Goal: Task Accomplishment & Management: Complete application form

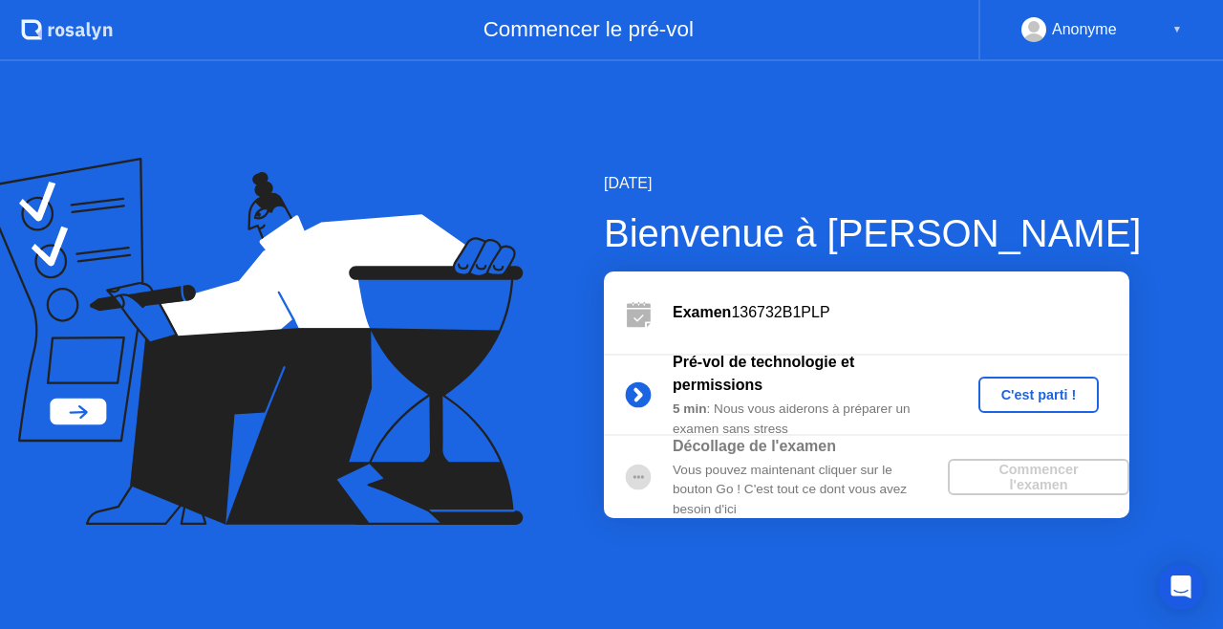
click at [803, 468] on div "Vous pouvez maintenant cliquer sur le bouton Go ! C'est tout ce dont vous avez …" at bounding box center [810, 490] width 275 height 58
click at [1023, 392] on div "C'est parti !" at bounding box center [1039, 394] width 106 height 15
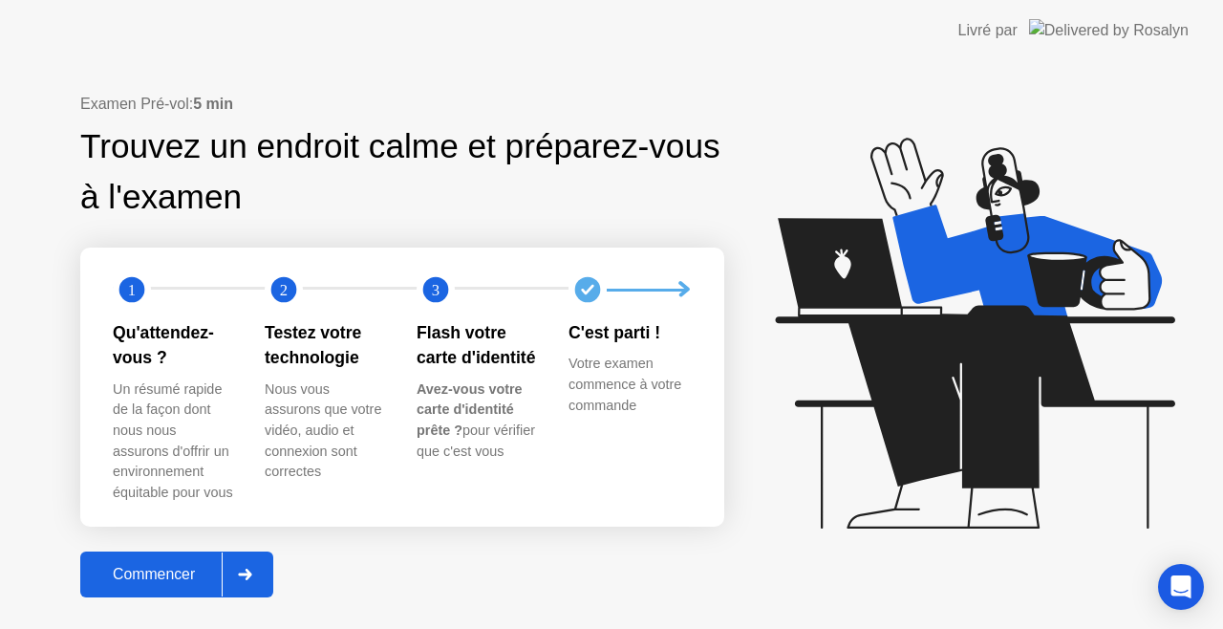
click at [245, 575] on icon at bounding box center [245, 574] width 14 height 11
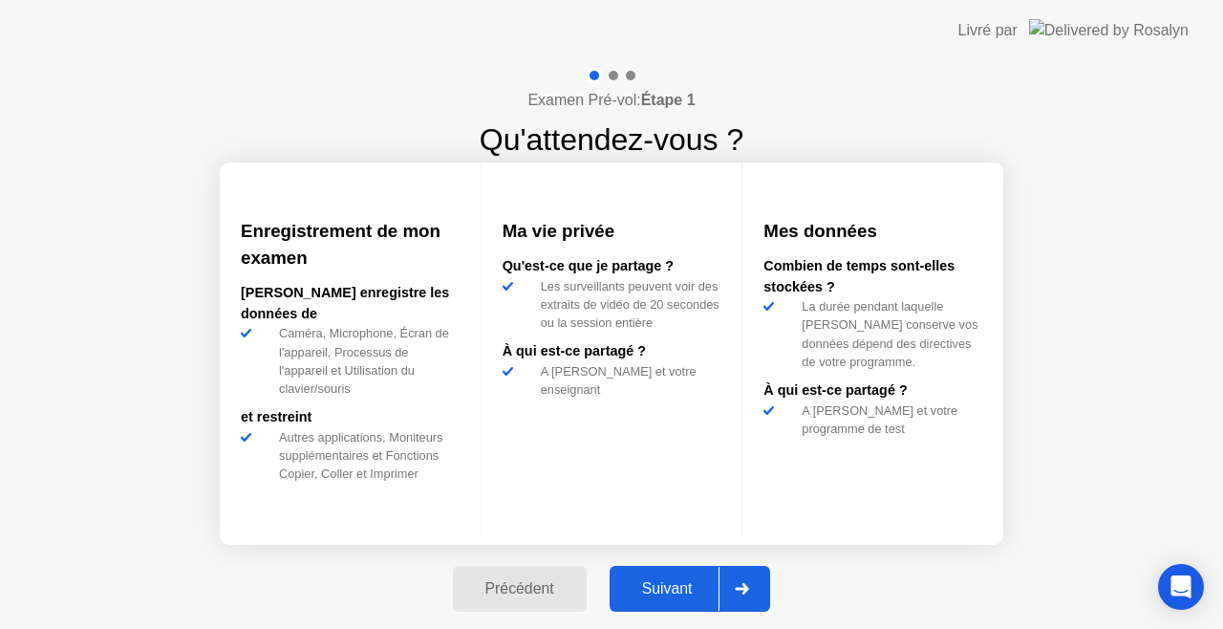
click at [745, 592] on icon at bounding box center [742, 588] width 14 height 11
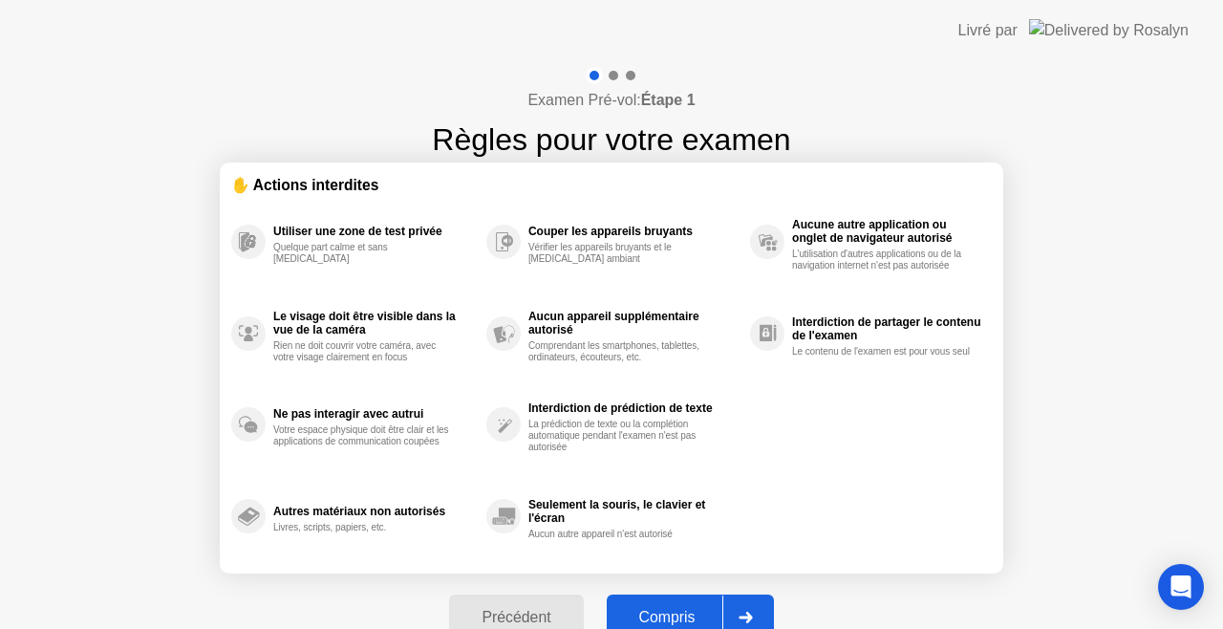
click at [750, 608] on div at bounding box center [745, 617] width 46 height 44
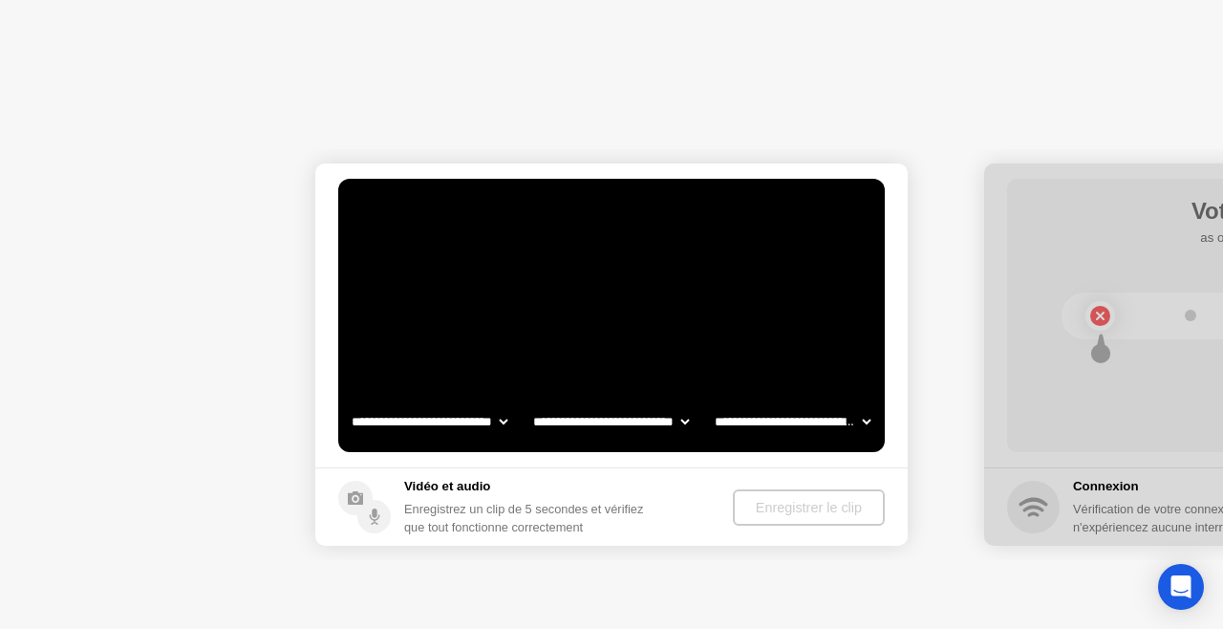
select select "**********"
select select "*******"
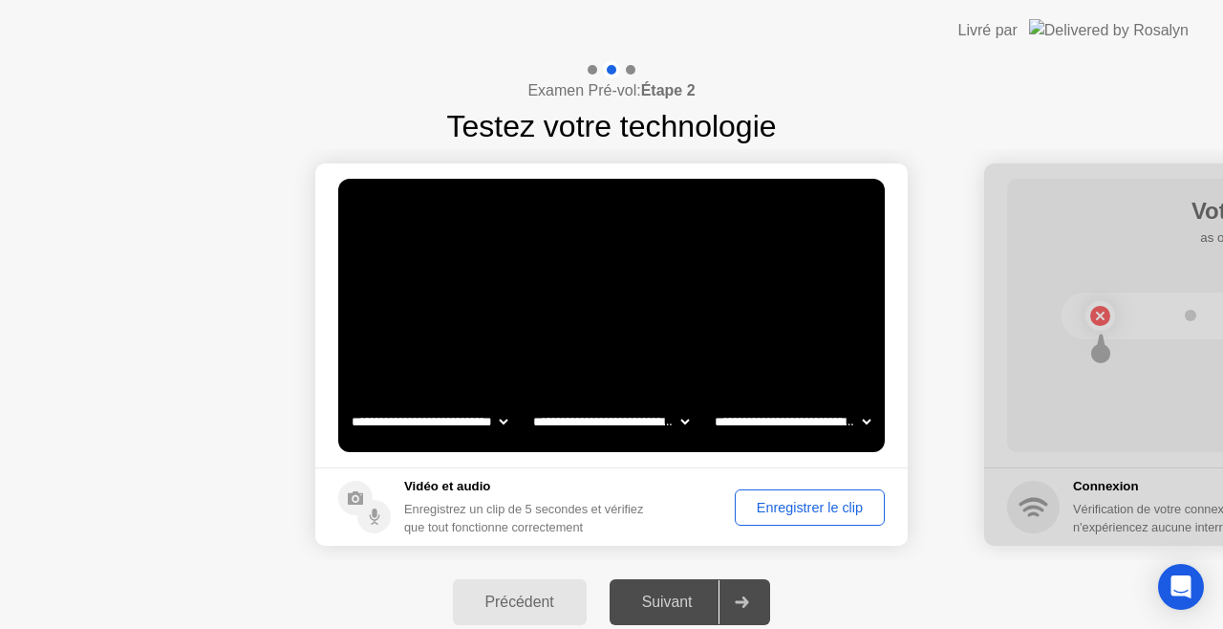
click at [704, 606] on div "Suivant" at bounding box center [667, 601] width 104 height 17
click at [744, 615] on div at bounding box center [742, 602] width 46 height 44
click at [807, 508] on div "Enregistrer le clip" at bounding box center [810, 507] width 137 height 15
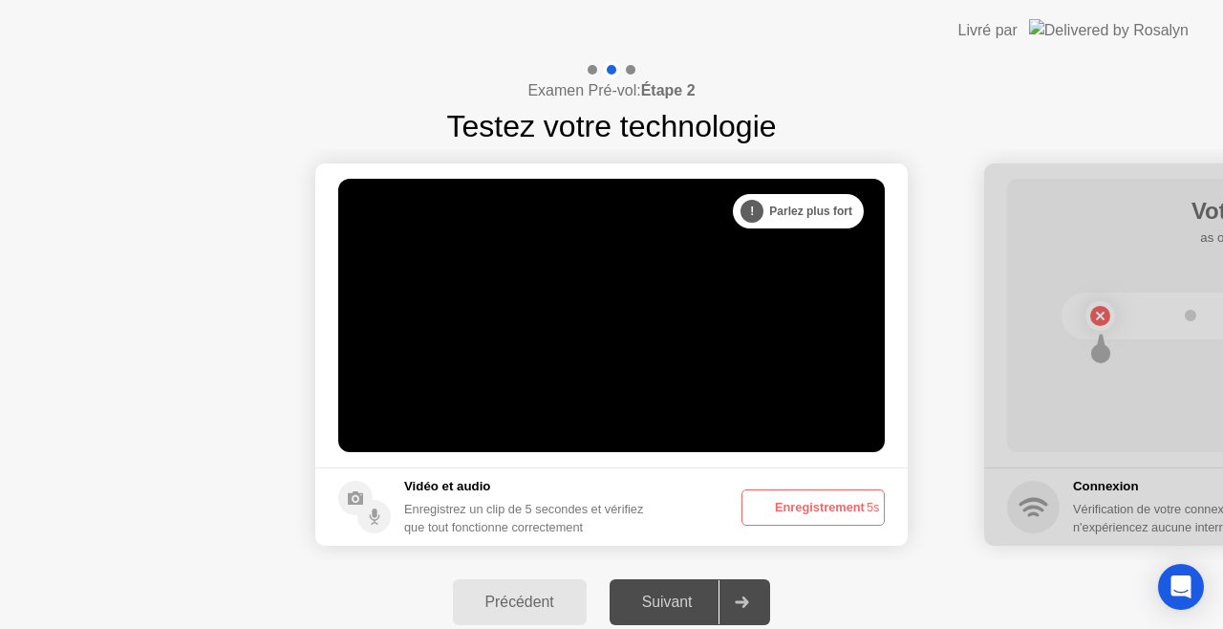
click at [807, 508] on button "Enregistrement 5s" at bounding box center [813, 507] width 143 height 36
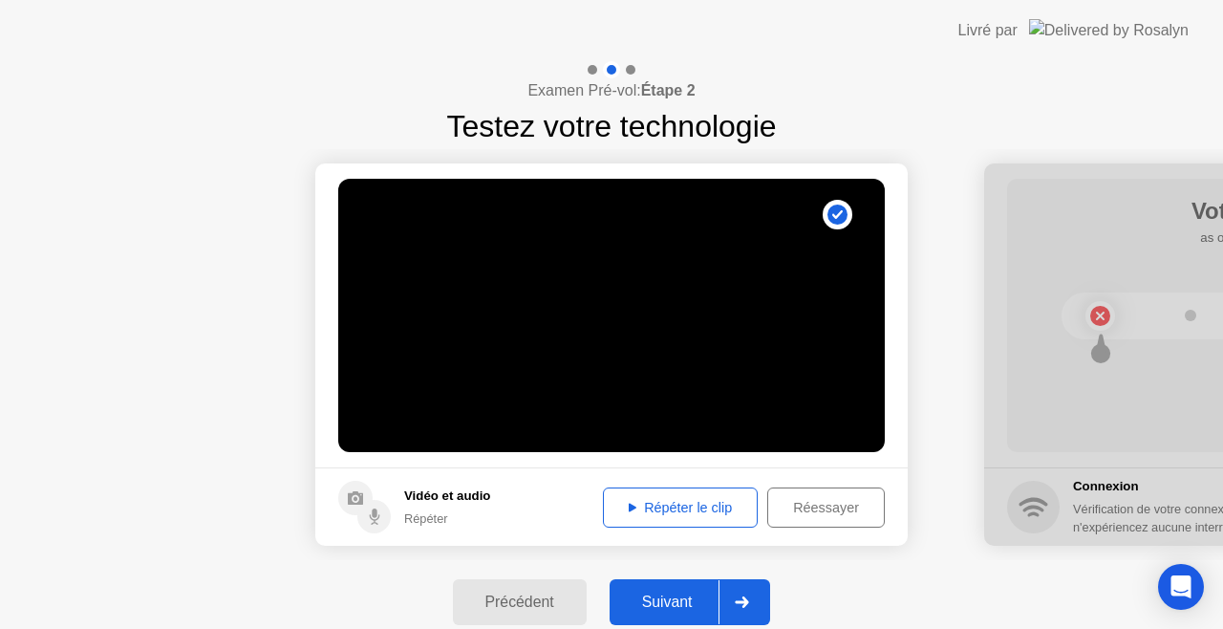
click at [744, 594] on div at bounding box center [742, 602] width 46 height 44
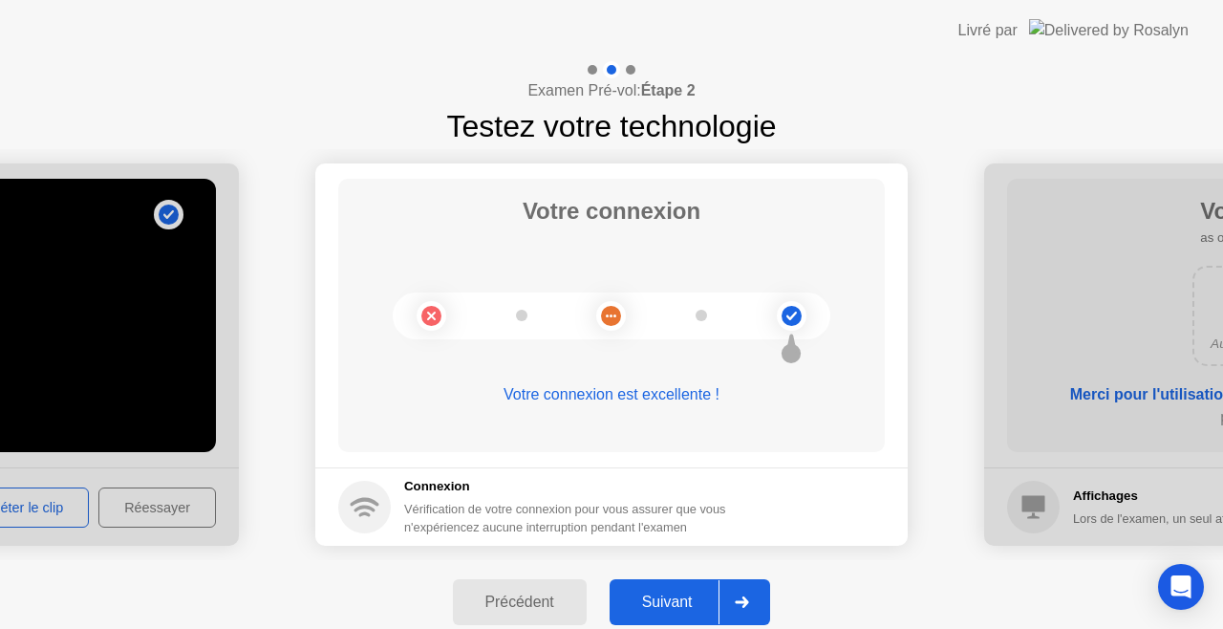
click at [744, 592] on div at bounding box center [742, 602] width 46 height 44
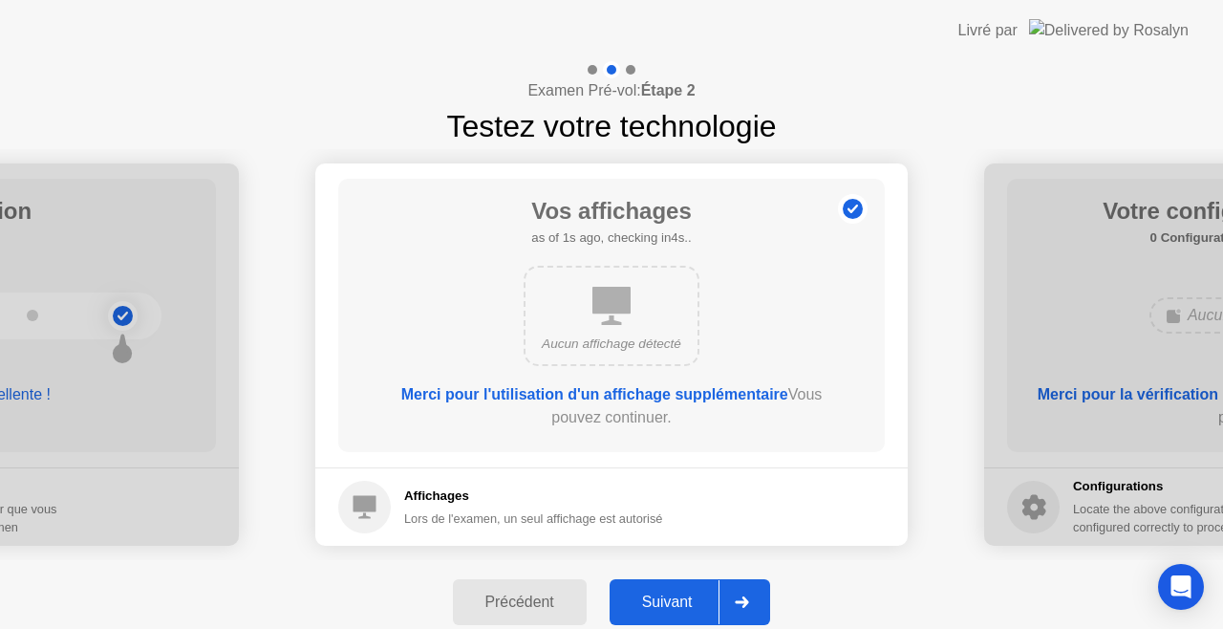
click at [744, 607] on icon at bounding box center [742, 601] width 14 height 11
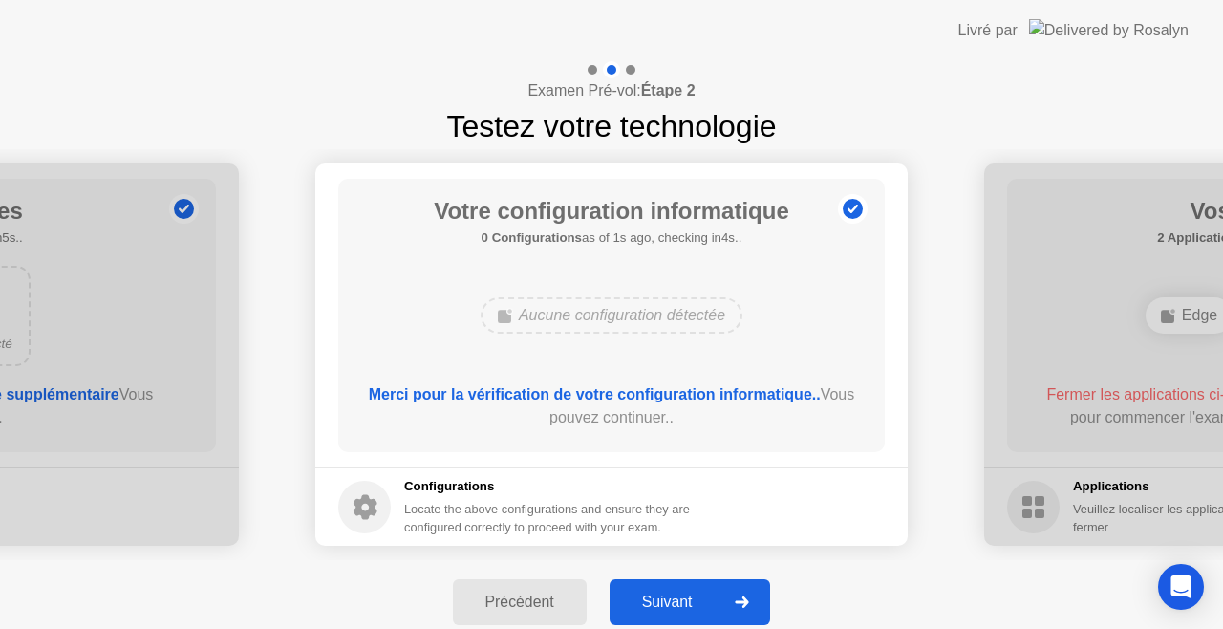
click at [744, 607] on icon at bounding box center [742, 601] width 14 height 11
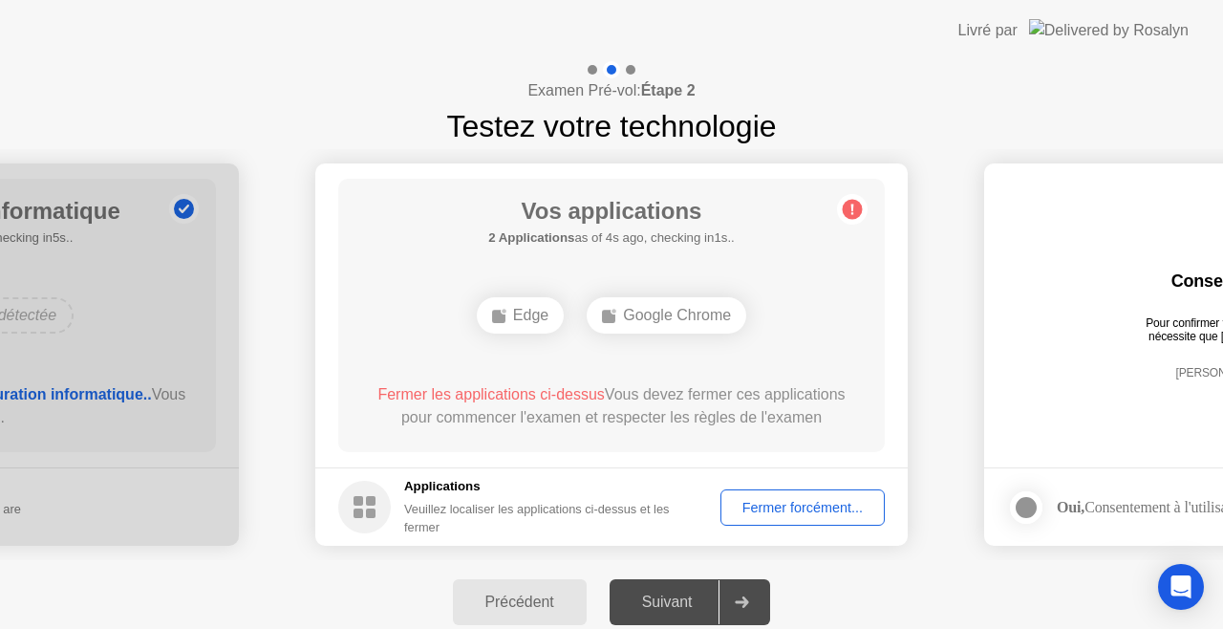
click at [786, 512] on div "Fermer forcément..." at bounding box center [802, 507] width 151 height 15
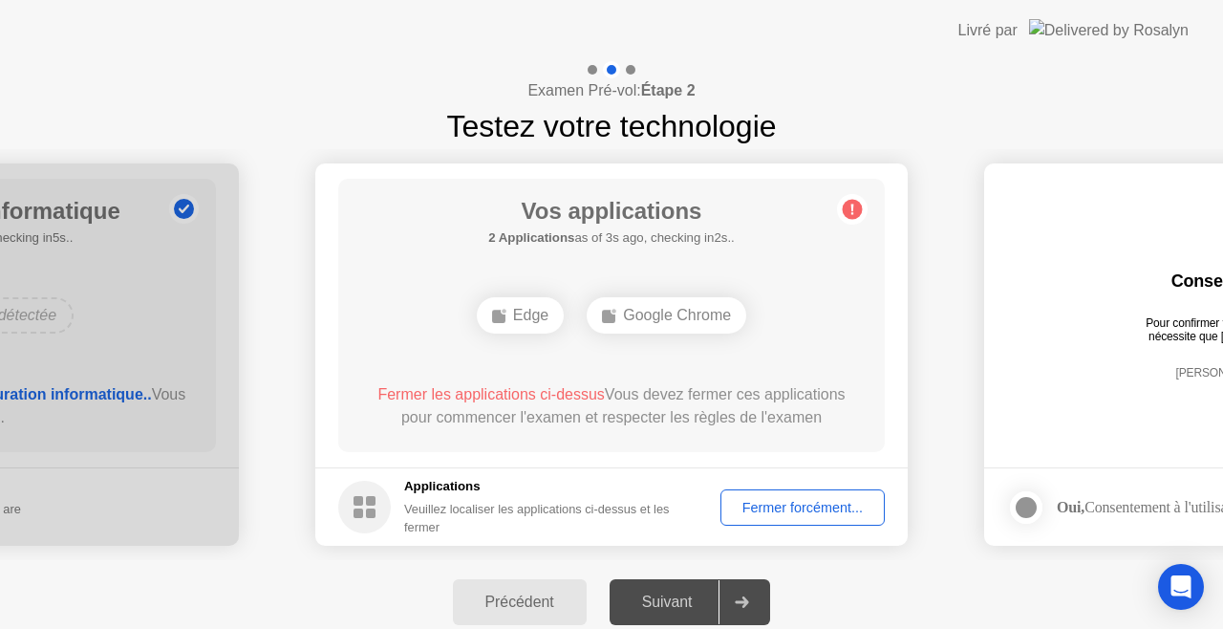
click at [761, 509] on div "Fermer forcément..." at bounding box center [802, 507] width 151 height 15
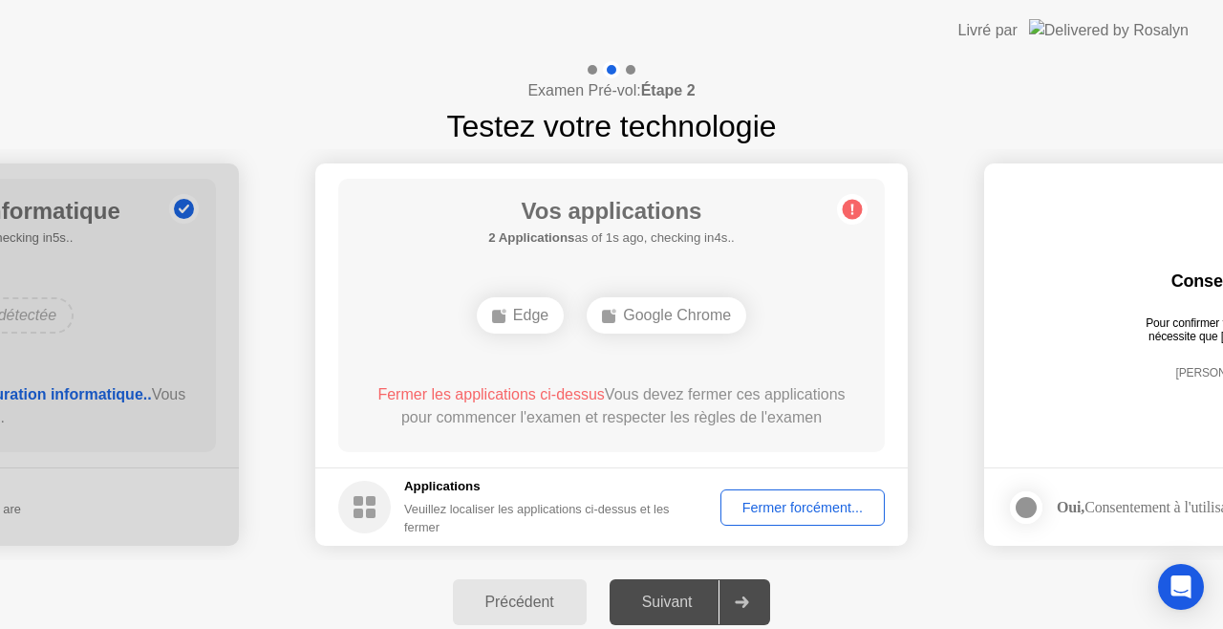
click at [728, 596] on div at bounding box center [742, 602] width 46 height 44
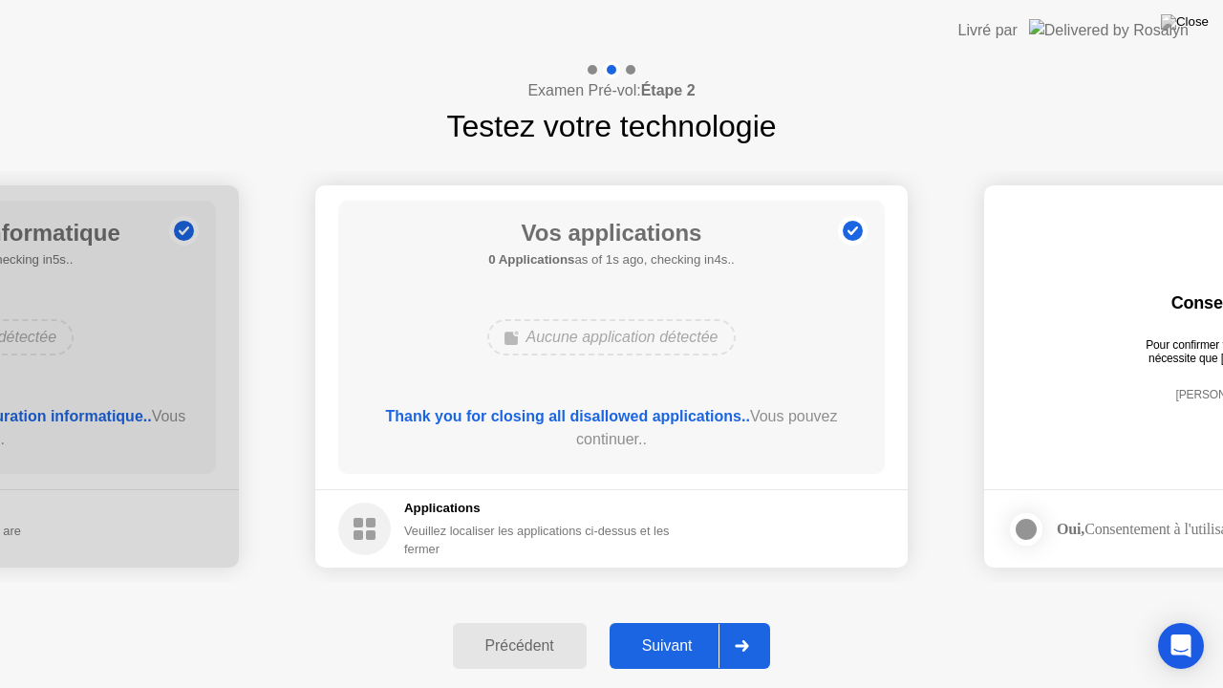
click at [742, 628] on div at bounding box center [742, 646] width 46 height 44
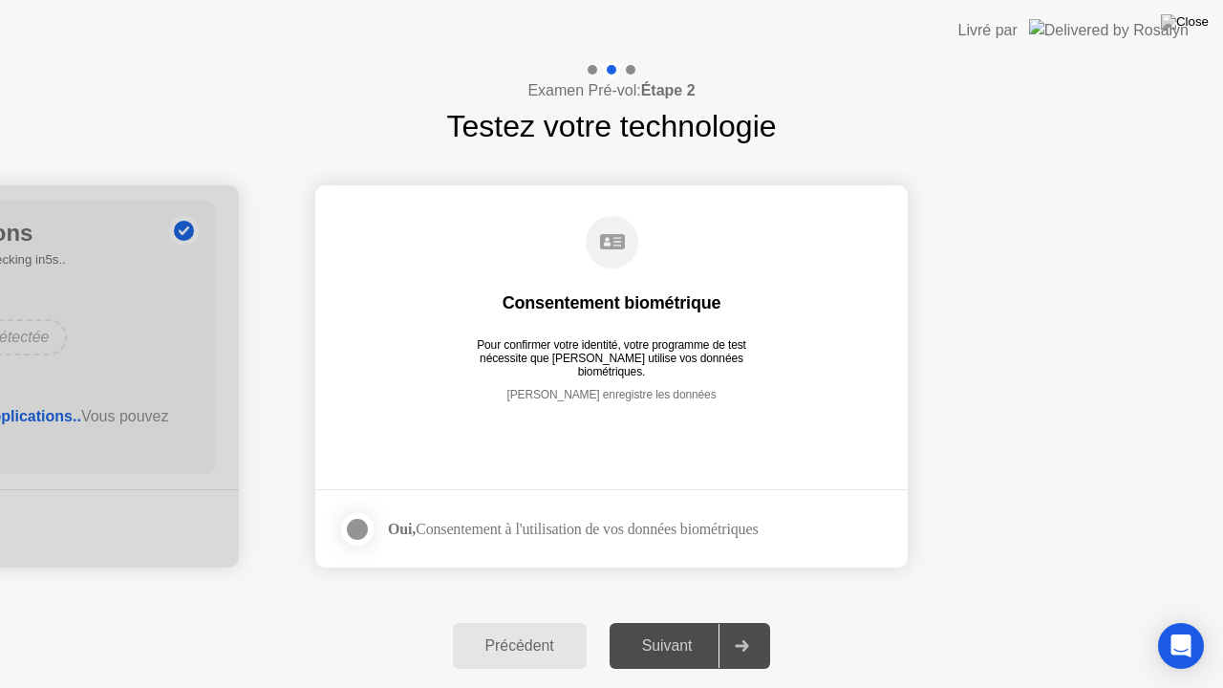
click at [717, 628] on div "Suivant" at bounding box center [667, 645] width 104 height 17
click at [724, 628] on div at bounding box center [742, 646] width 46 height 44
click at [362, 524] on div at bounding box center [357, 529] width 23 height 23
click at [730, 628] on div at bounding box center [742, 646] width 46 height 44
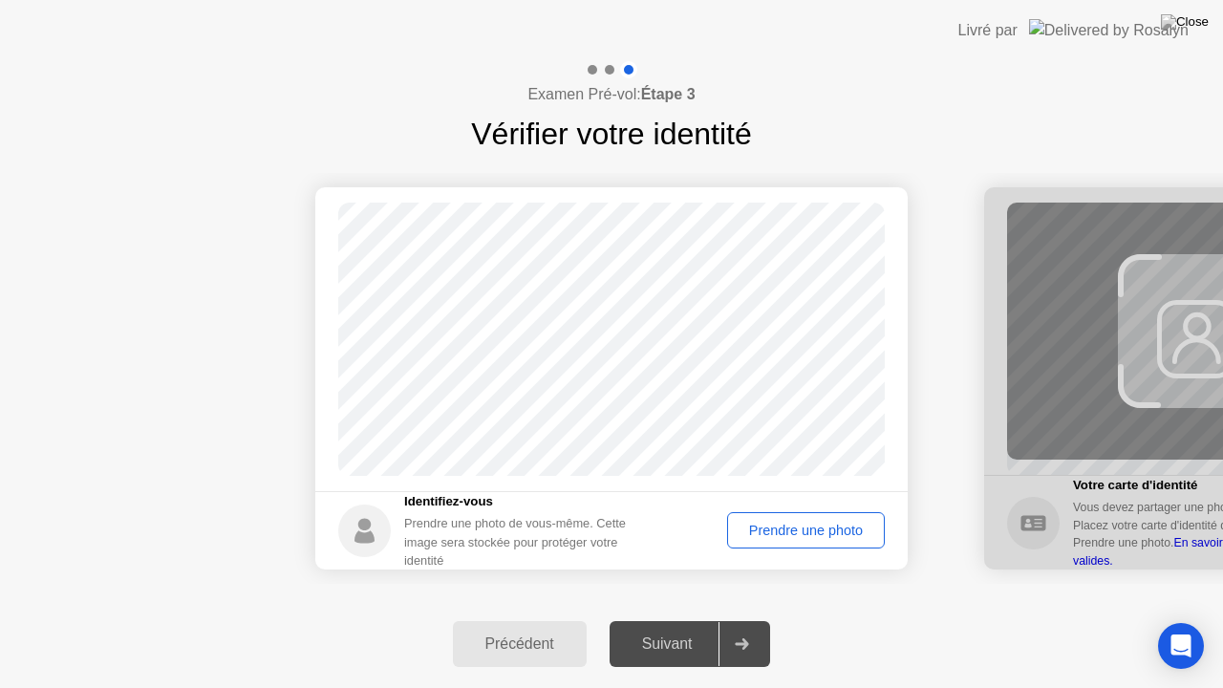
click at [784, 532] on div "Prendre une photo" at bounding box center [806, 530] width 144 height 15
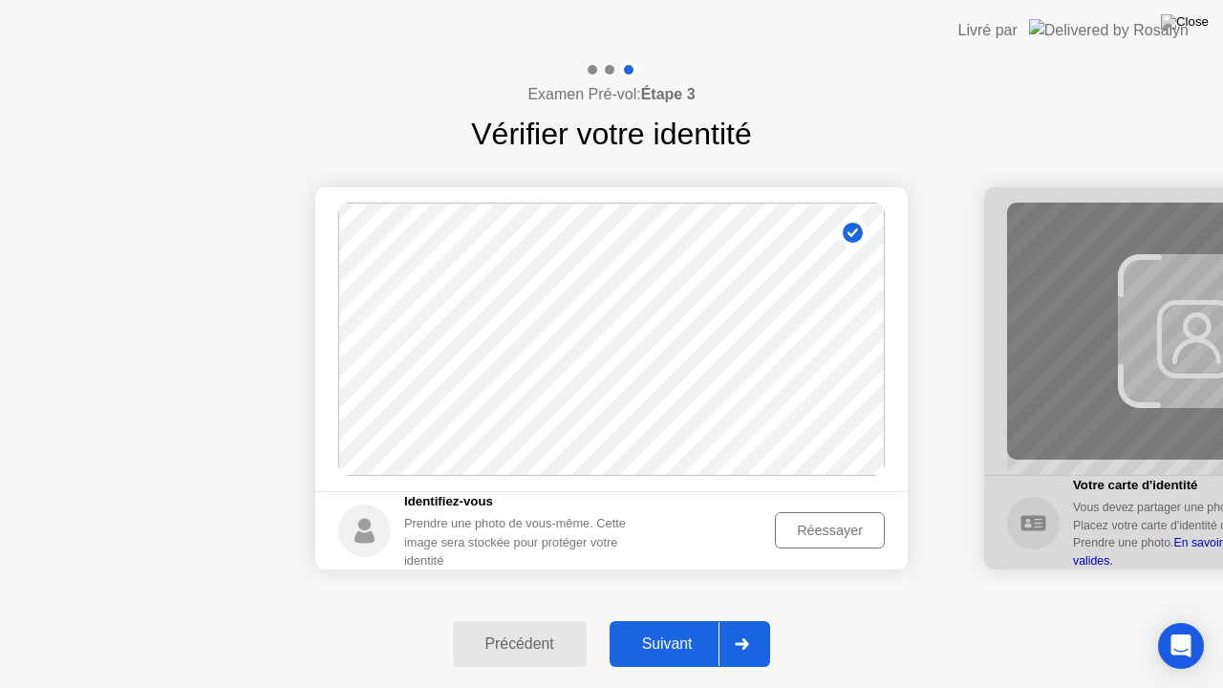
click at [744, 628] on div at bounding box center [742, 644] width 46 height 44
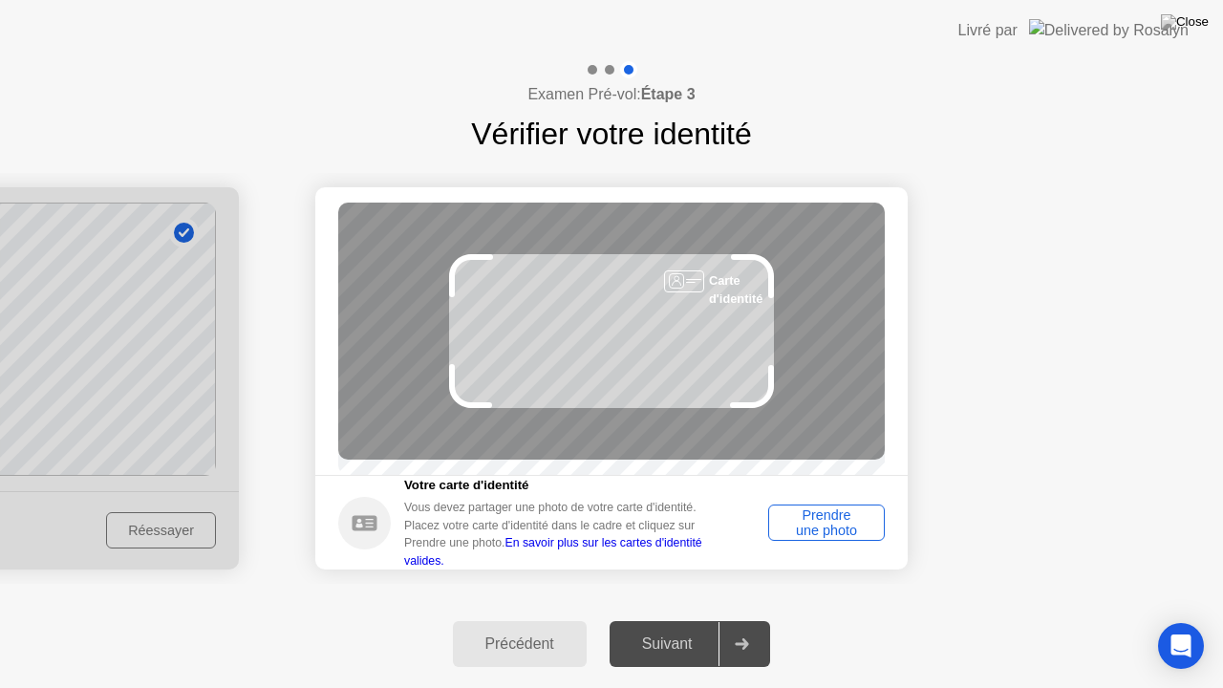
click at [830, 538] on div "Prendre une photo" at bounding box center [826, 522] width 103 height 31
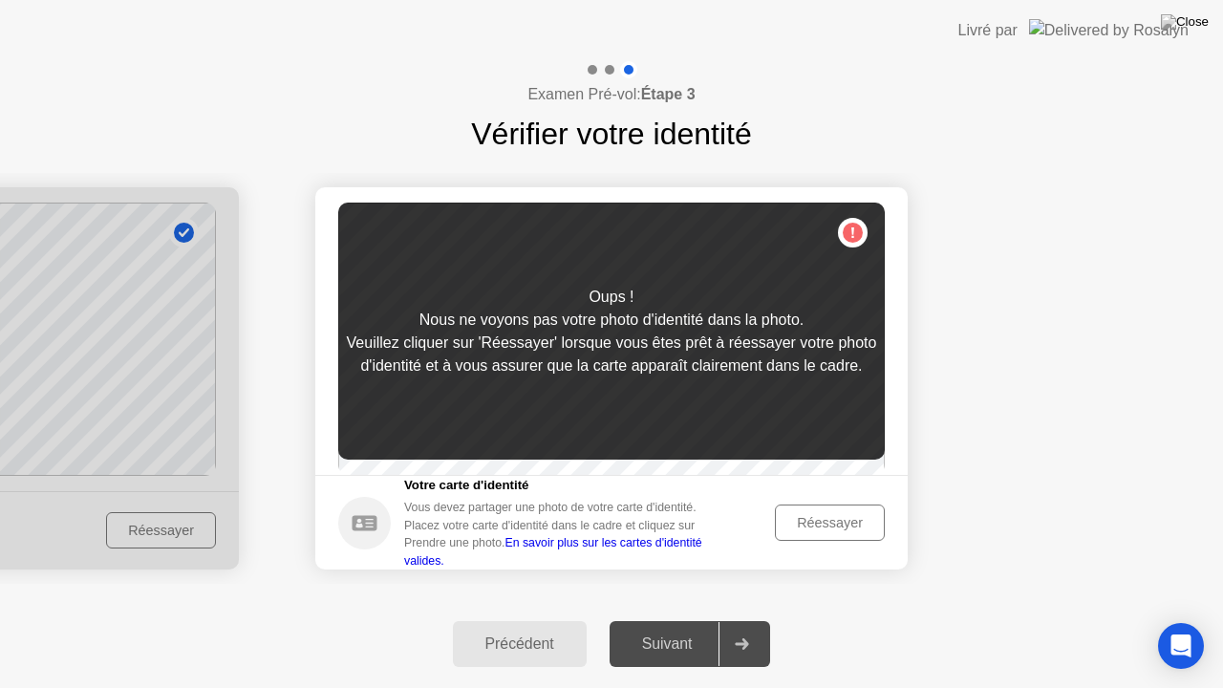
click at [820, 530] on div "Réessayer" at bounding box center [830, 522] width 97 height 15
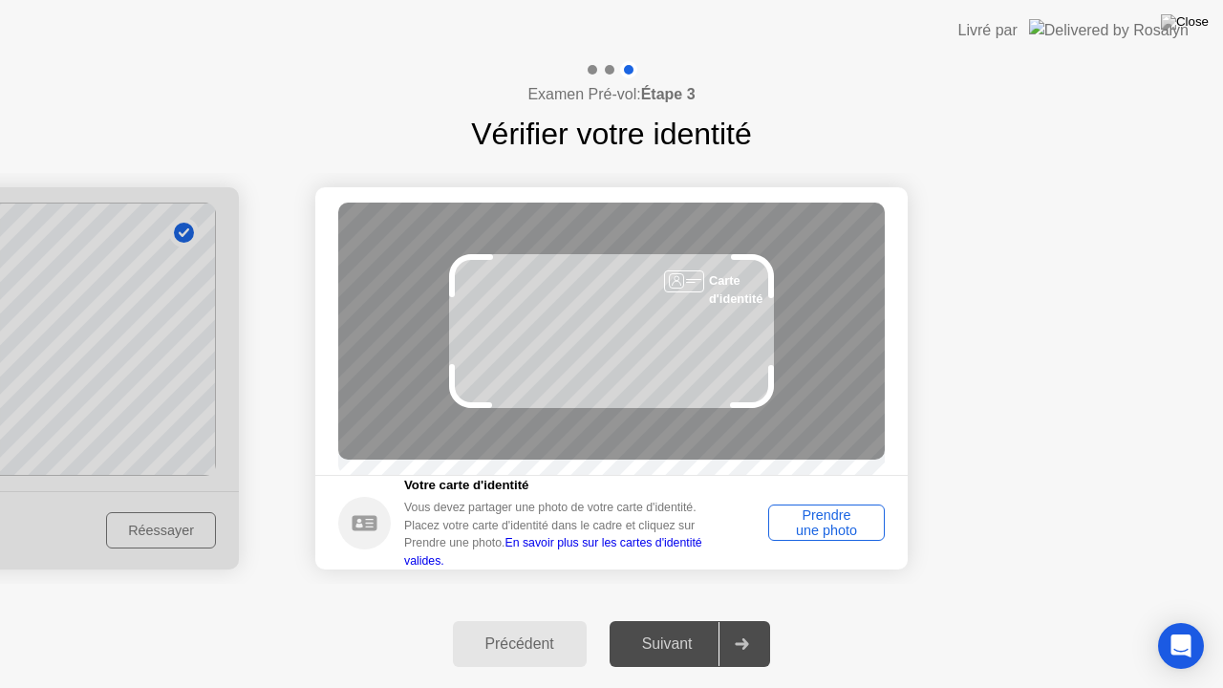
click at [820, 530] on div "Prendre une photo" at bounding box center [826, 522] width 103 height 31
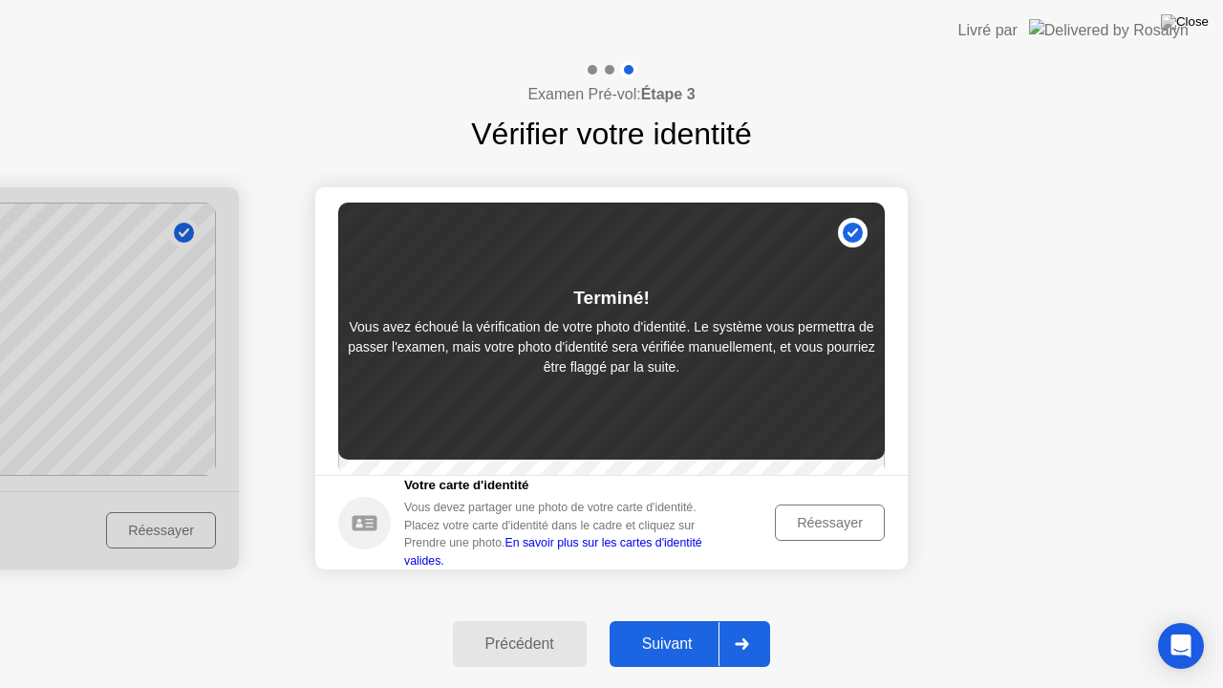
click at [740, 628] on div at bounding box center [742, 644] width 46 height 44
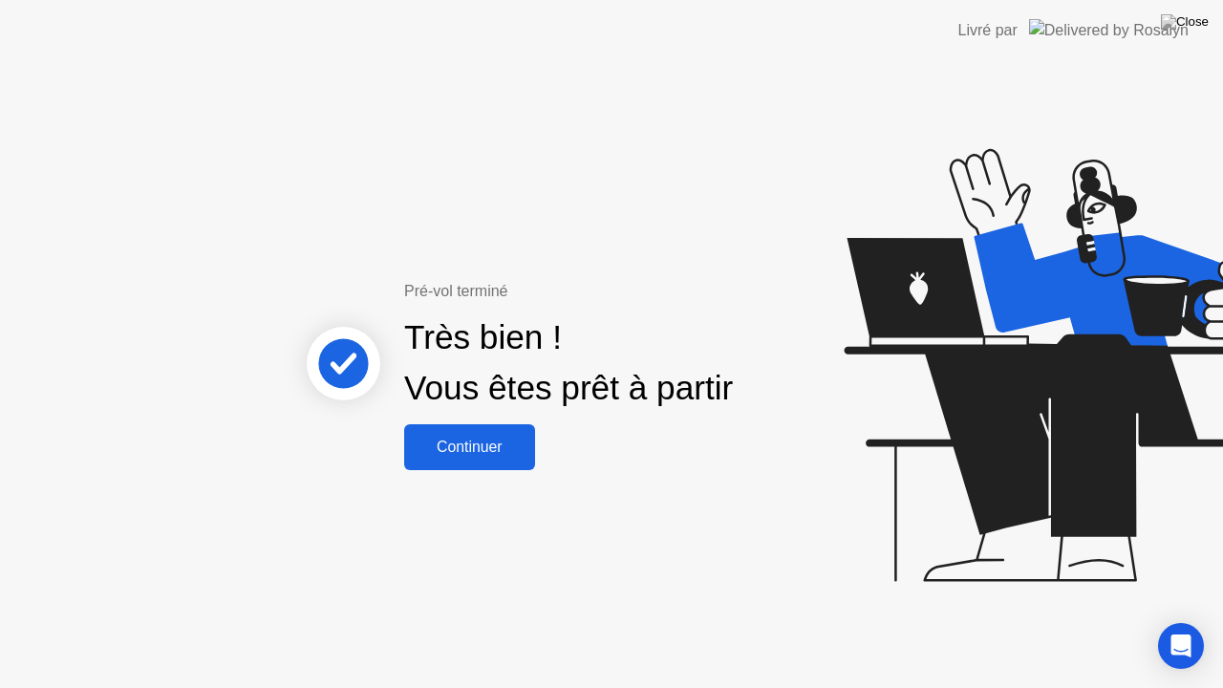
click at [508, 445] on div "Continuer" at bounding box center [469, 447] width 119 height 17
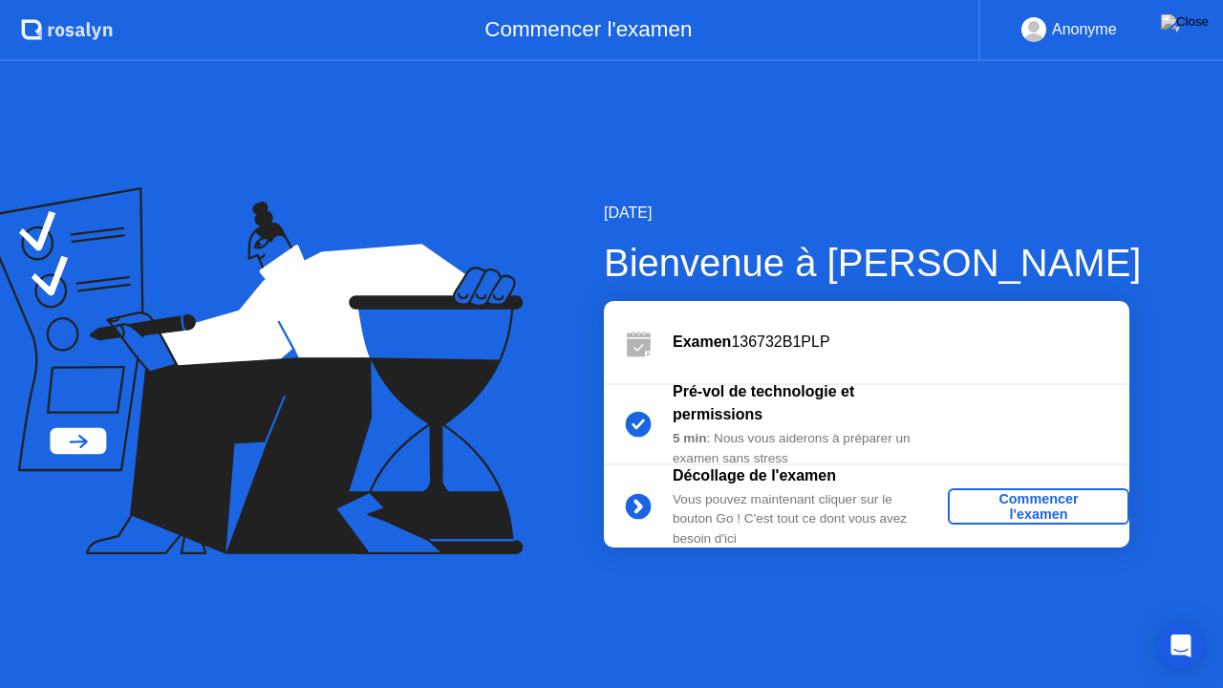
click at [1039, 510] on div "Commencer l'examen" at bounding box center [1039, 506] width 166 height 31
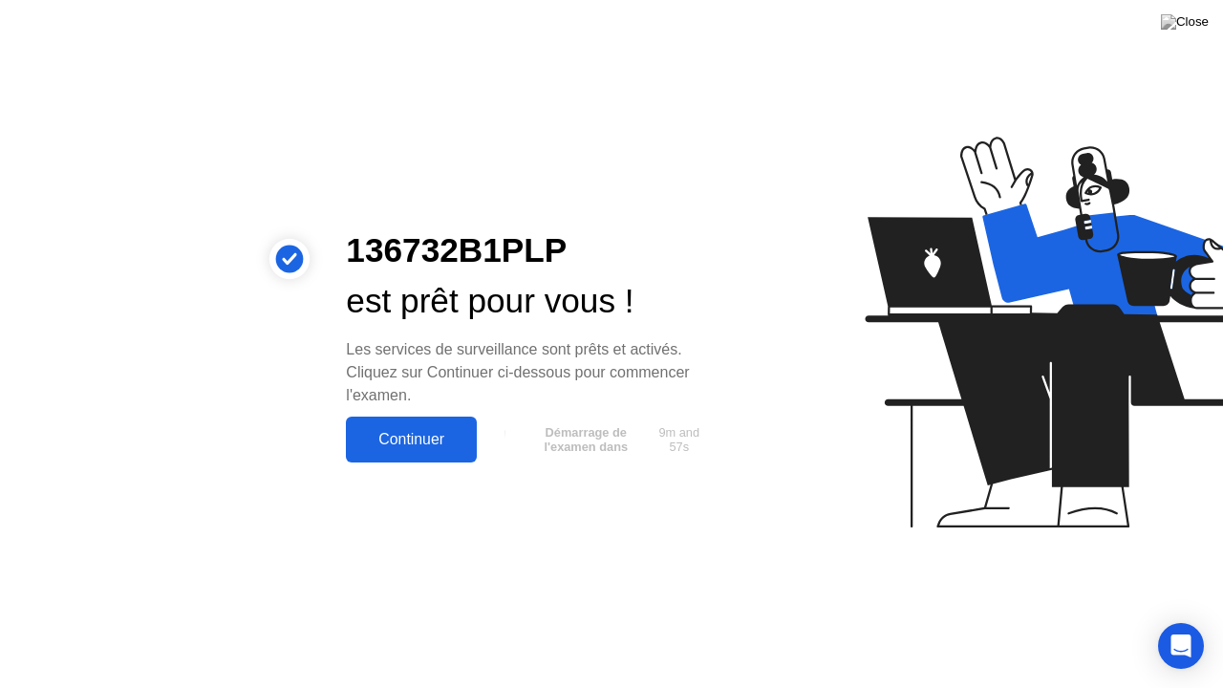
click at [440, 441] on div "Continuer" at bounding box center [411, 439] width 119 height 17
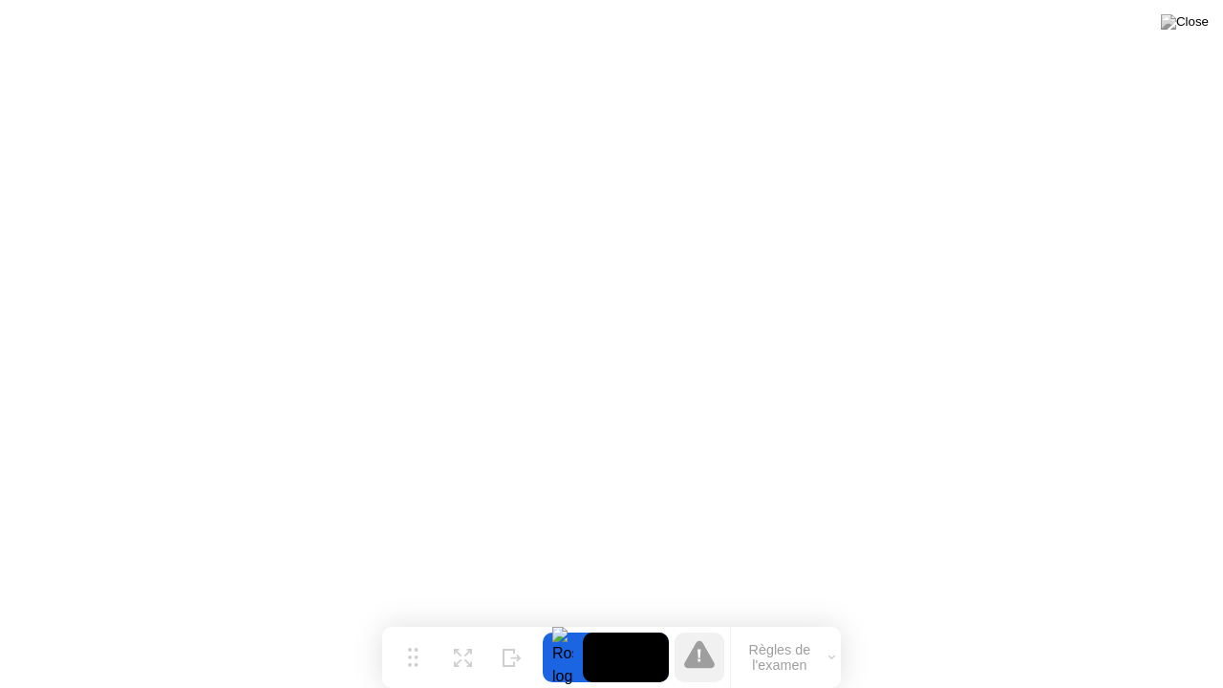
click at [835, 628] on button "Règles de l'examen" at bounding box center [786, 657] width 110 height 32
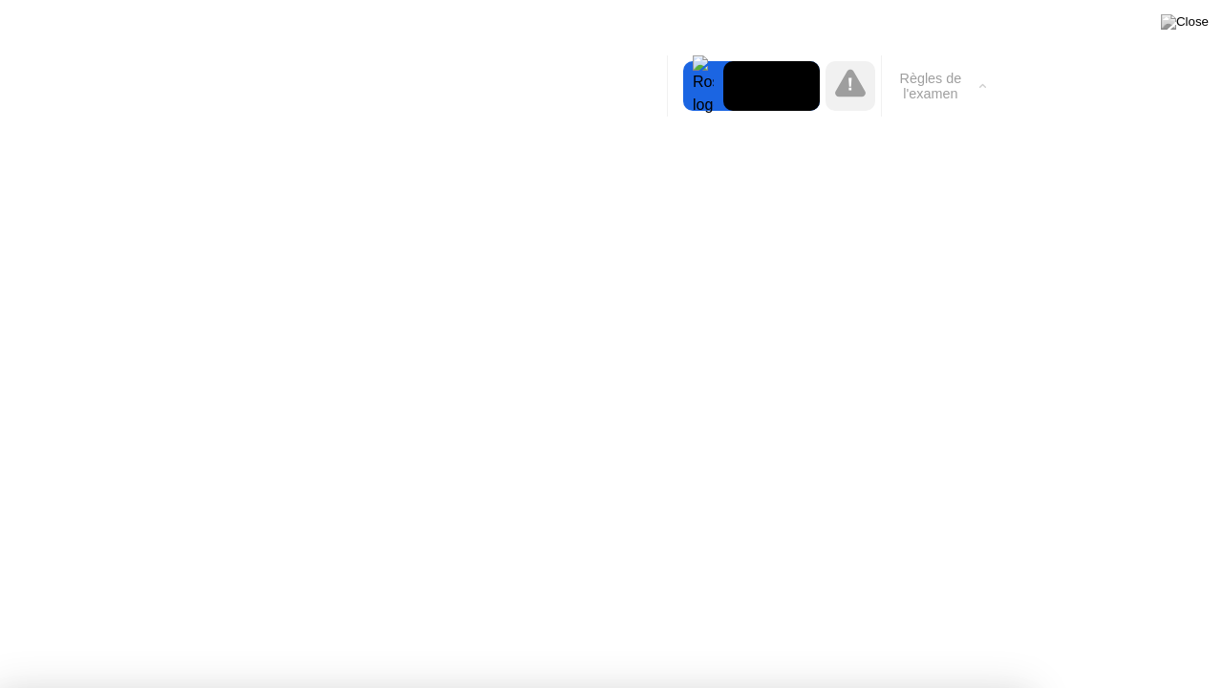
click at [771, 97] on video at bounding box center [771, 86] width 97 height 50
click at [927, 87] on button "Règles de l'examen" at bounding box center [937, 86] width 110 height 32
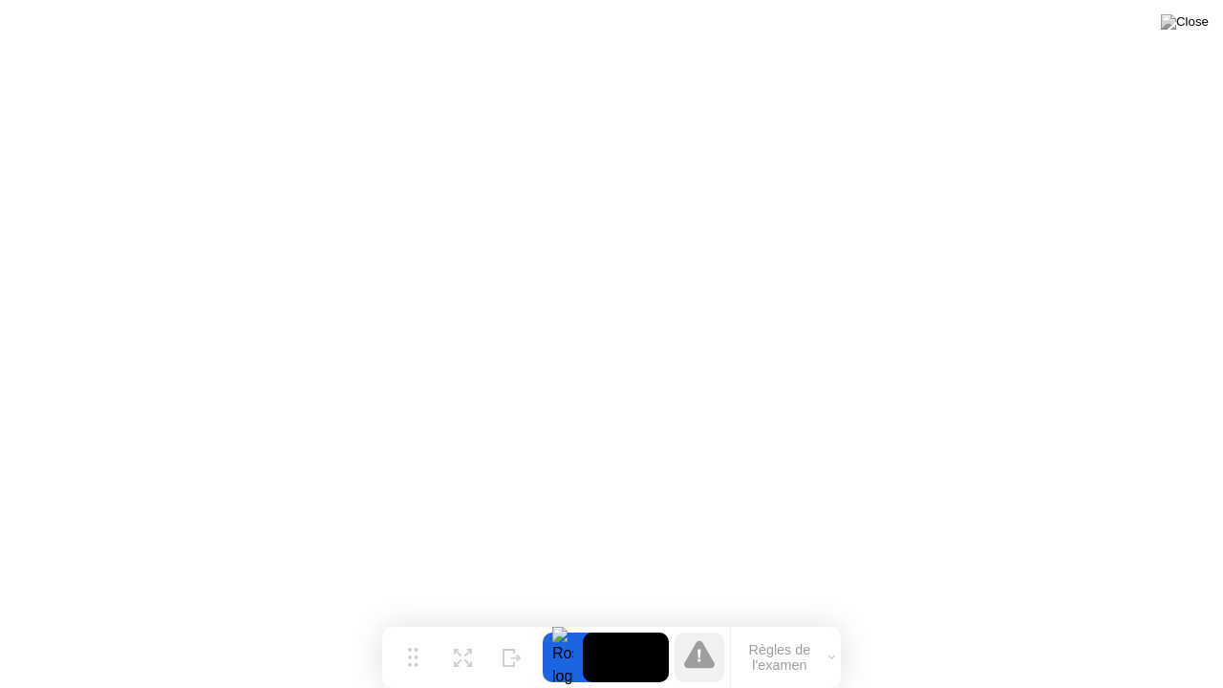
click at [777, 628] on button "Règles de l'examen" at bounding box center [786, 657] width 110 height 32
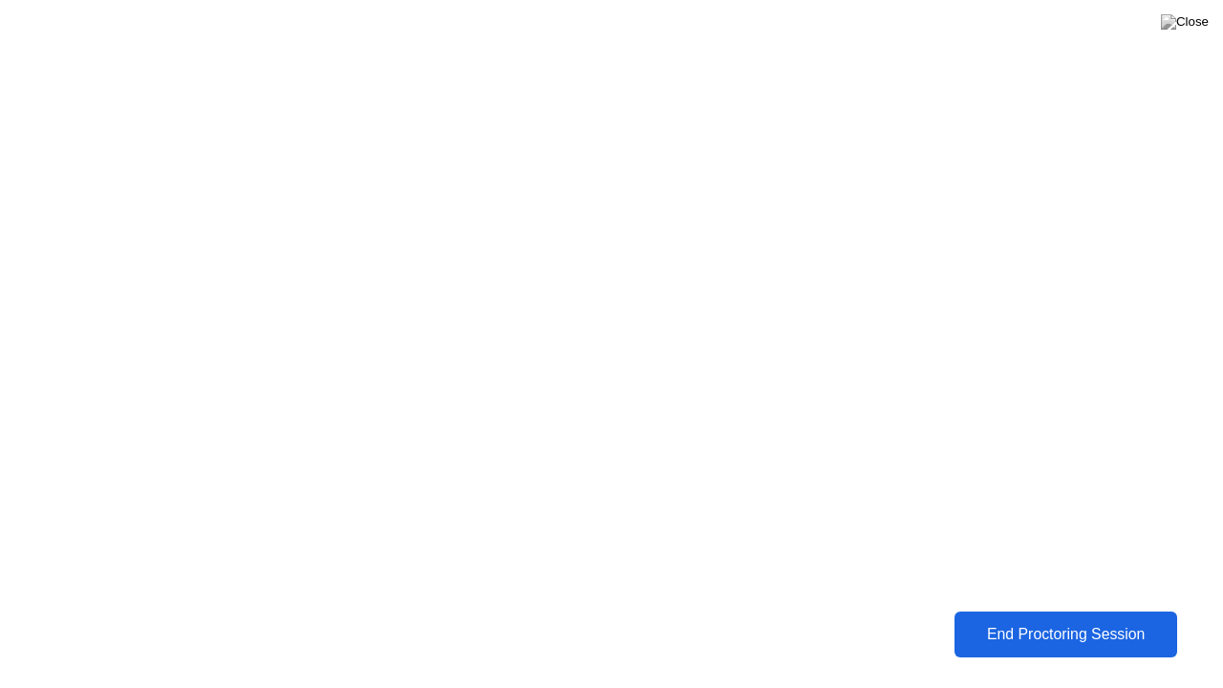
click at [1030, 628] on div "End Proctoring Session" at bounding box center [1065, 634] width 211 height 17
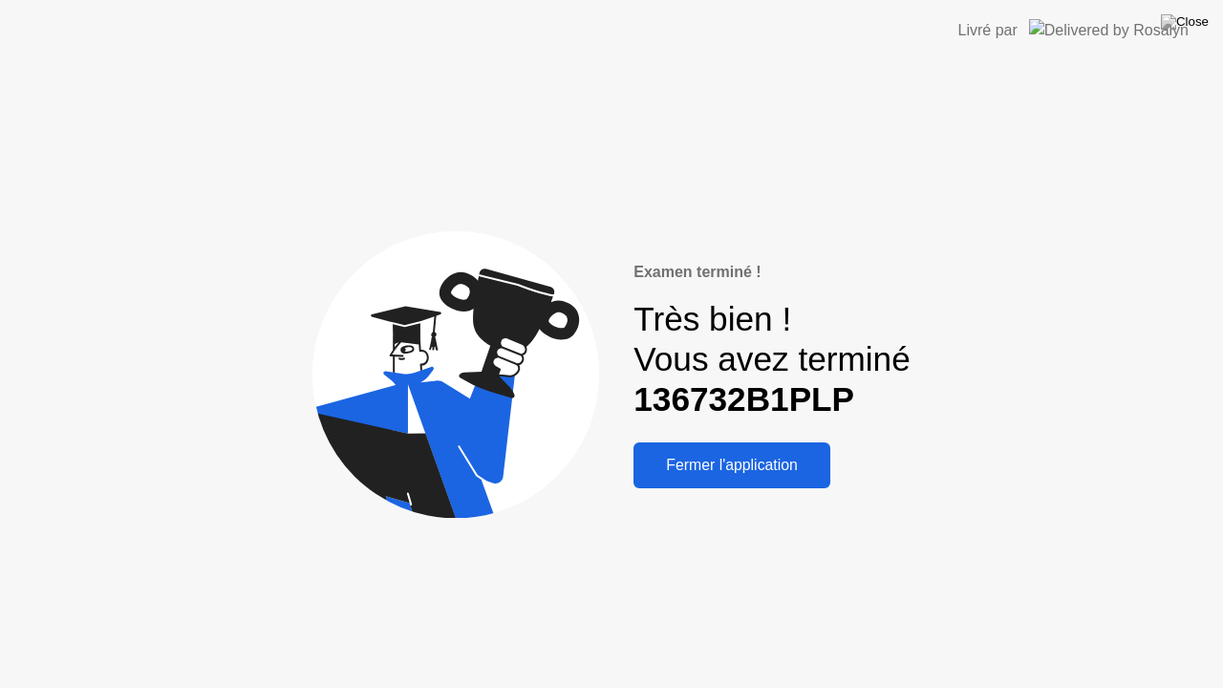
click at [734, 469] on div "Fermer l'application" at bounding box center [731, 465] width 185 height 17
